Goal: Task Accomplishment & Management: Complete application form

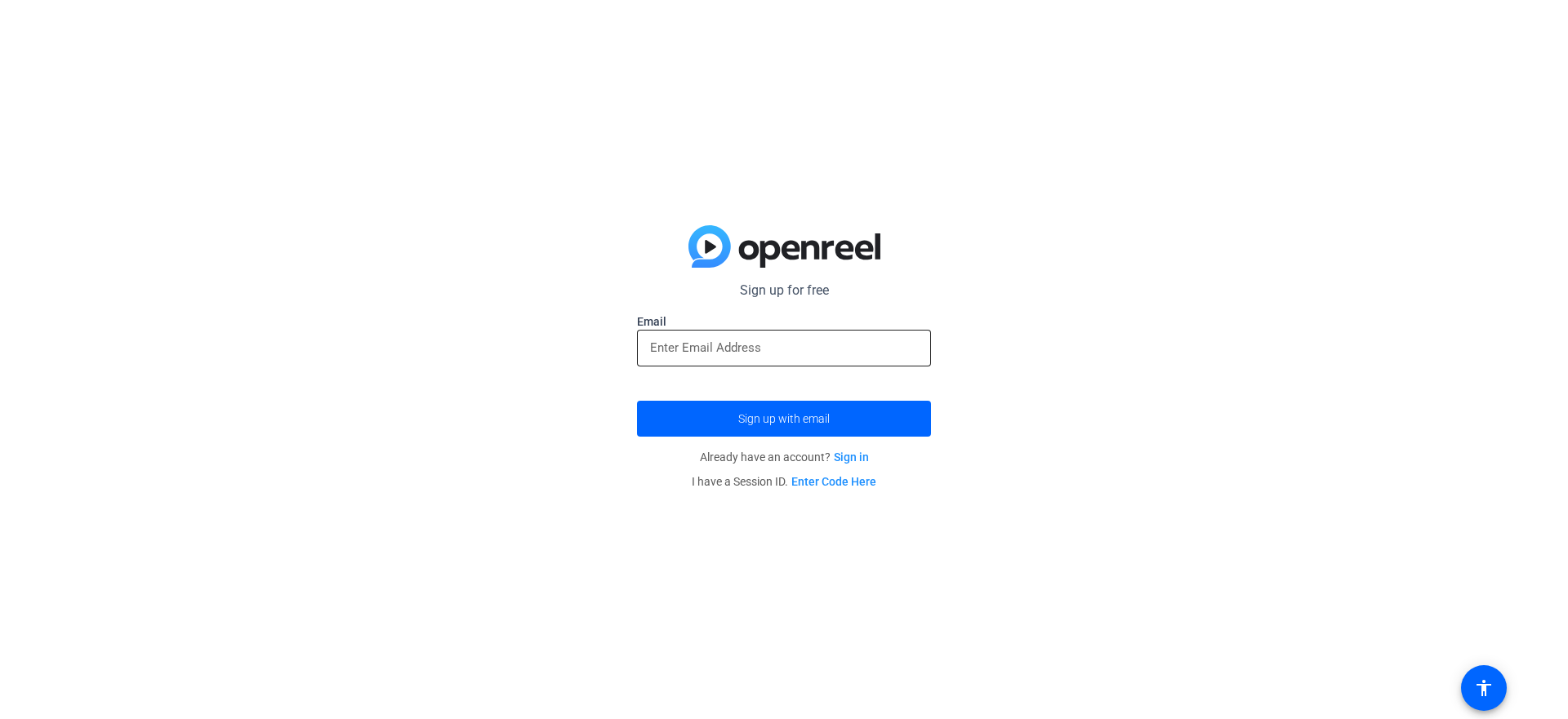
click at [748, 352] on input "email" at bounding box center [784, 348] width 268 height 20
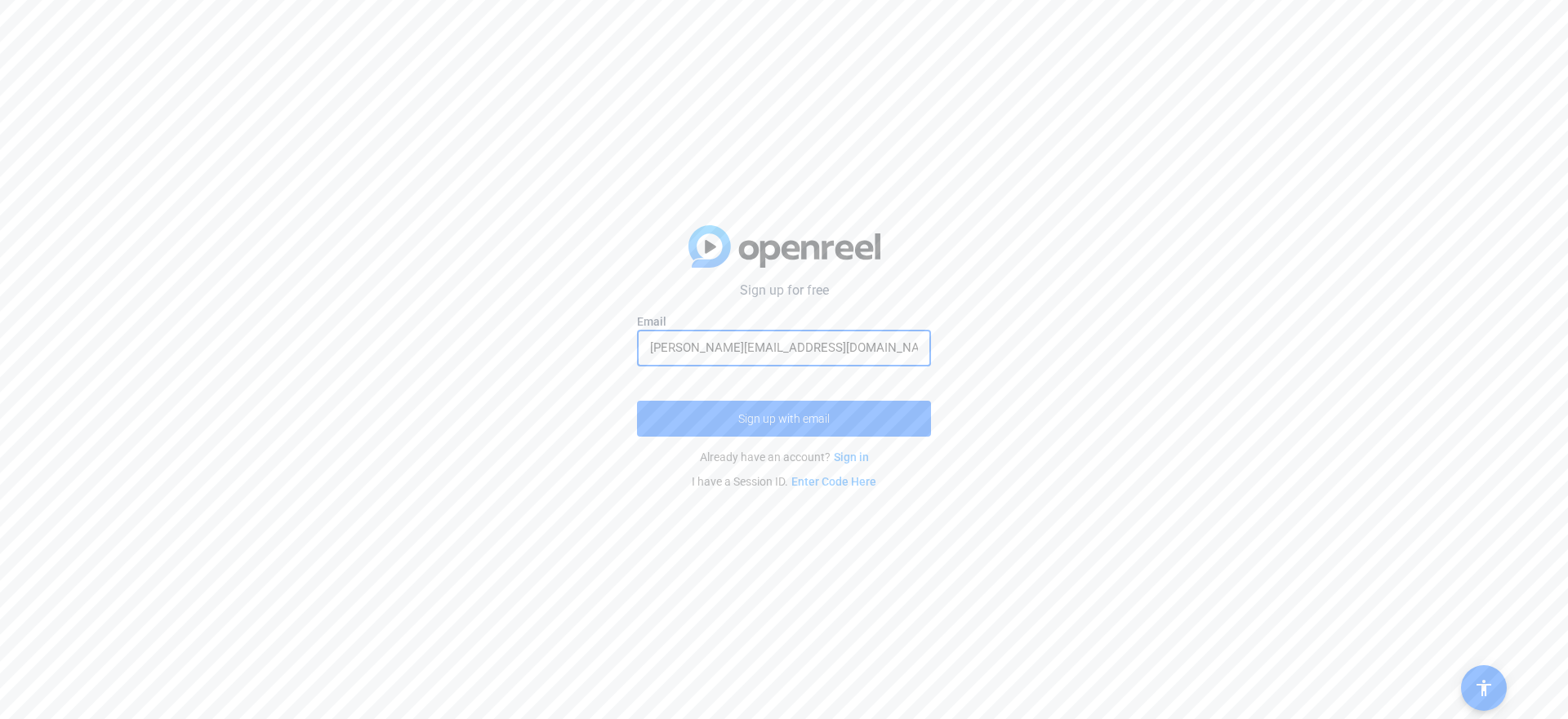
type input "[PERSON_NAME][EMAIL_ADDRESS][DOMAIN_NAME]"
click at [725, 412] on span "submit" at bounding box center [784, 419] width 294 height 39
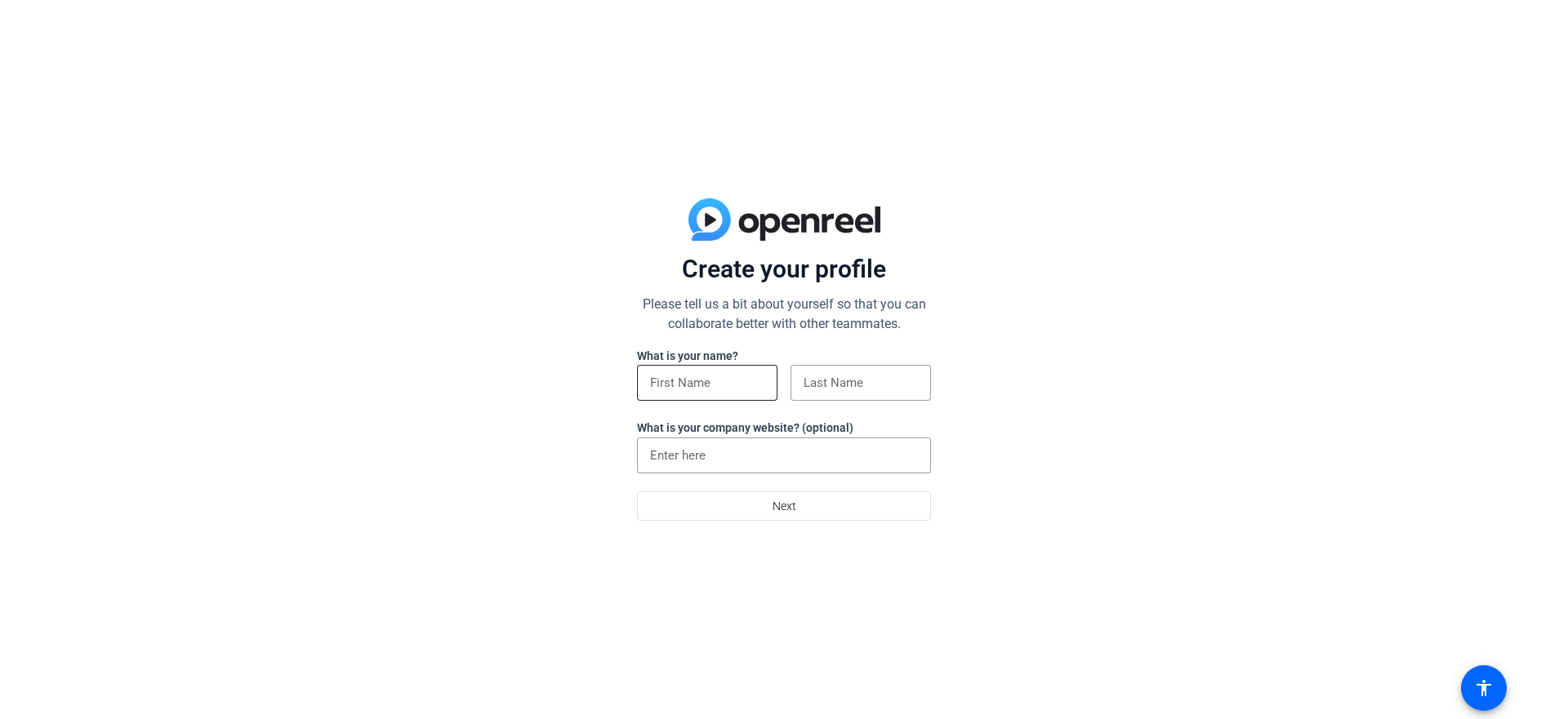
click at [747, 372] on div at bounding box center [707, 383] width 114 height 36
type input "[PERSON_NAME]"
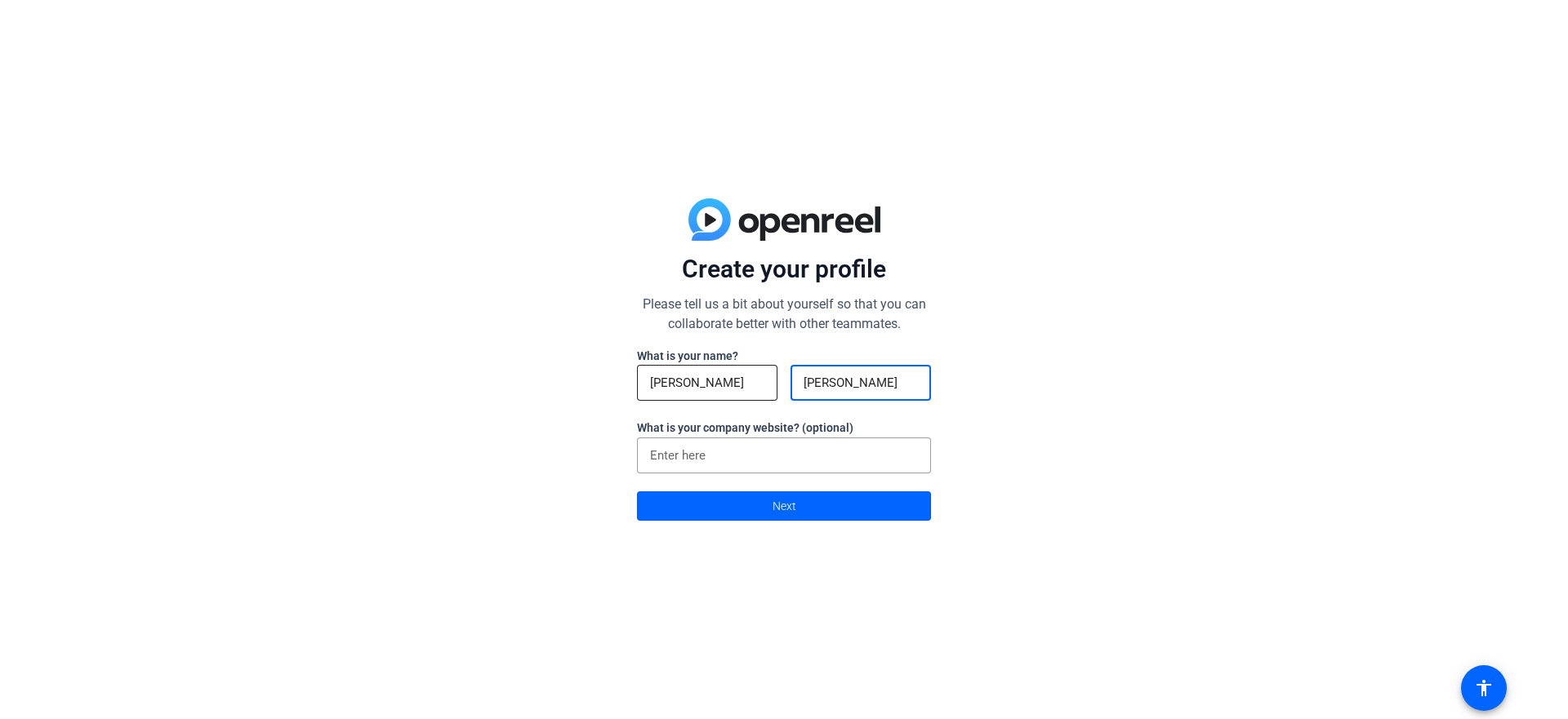
type input "[PERSON_NAME]"
click at [770, 500] on span at bounding box center [784, 506] width 293 height 39
